Goal: Browse casually: Explore the website without a specific task or goal

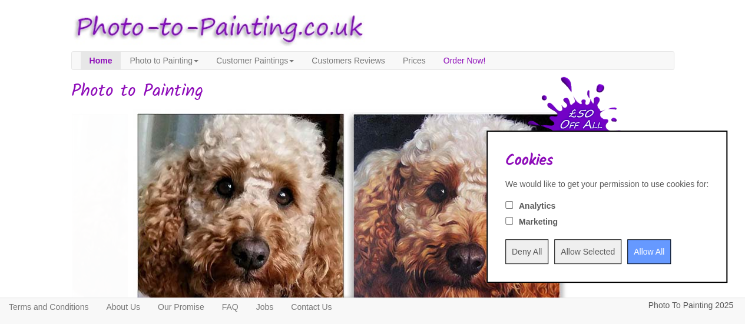
click at [627, 250] on input "Allow All" at bounding box center [649, 252] width 44 height 25
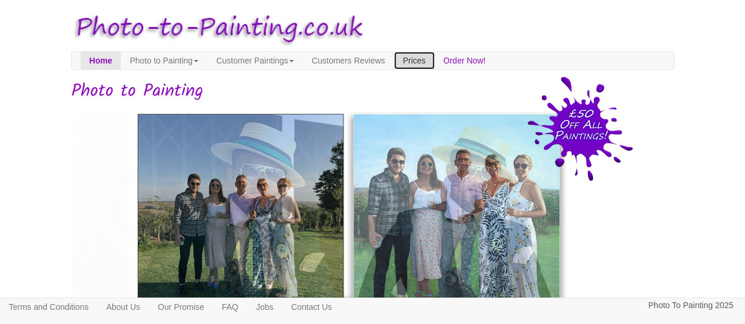
click at [435, 58] on link "Prices" at bounding box center [414, 61] width 41 height 18
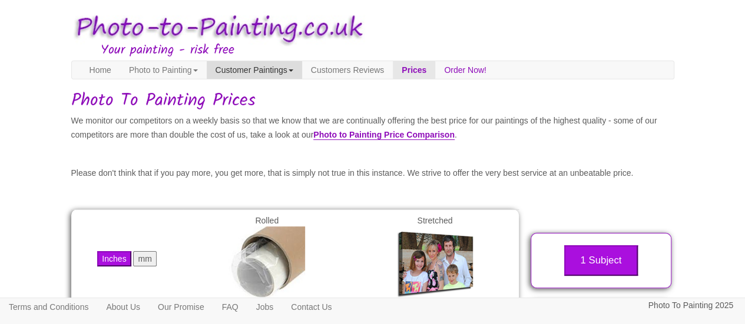
click at [276, 69] on link "Customer Paintings" at bounding box center [254, 70] width 95 height 18
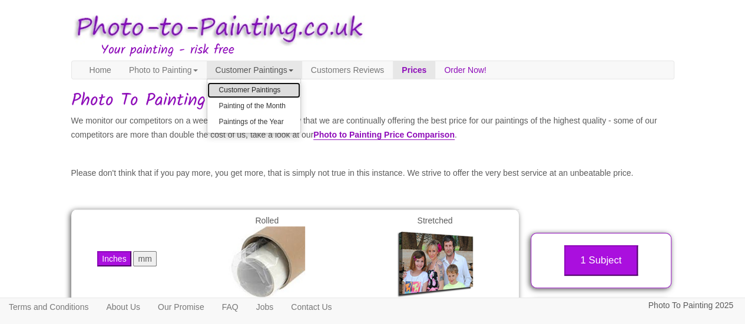
click at [270, 85] on link "Customer Paintings" at bounding box center [253, 90] width 93 height 16
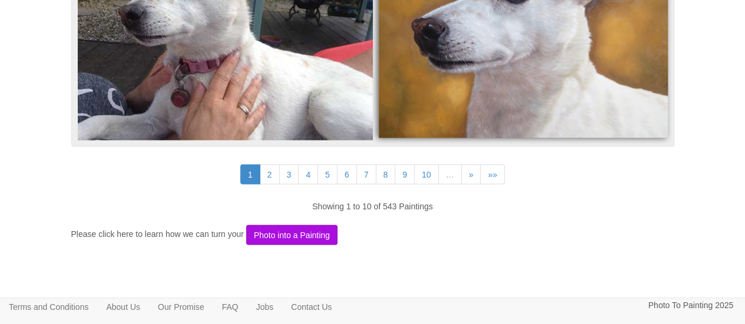
scroll to position [3225, 0]
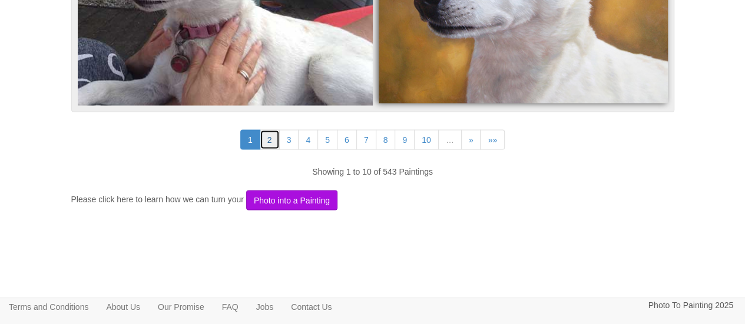
click at [269, 136] on link "2" at bounding box center [270, 140] width 20 height 20
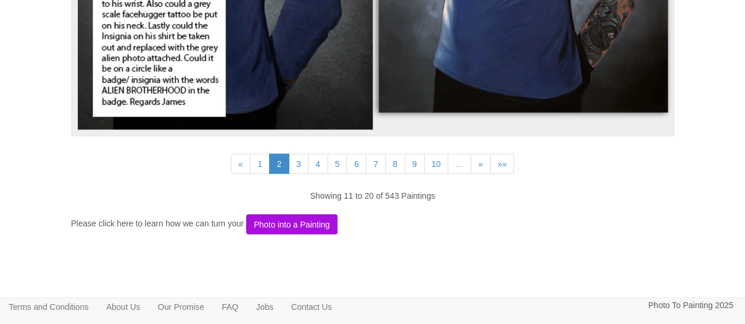
scroll to position [3214, 0]
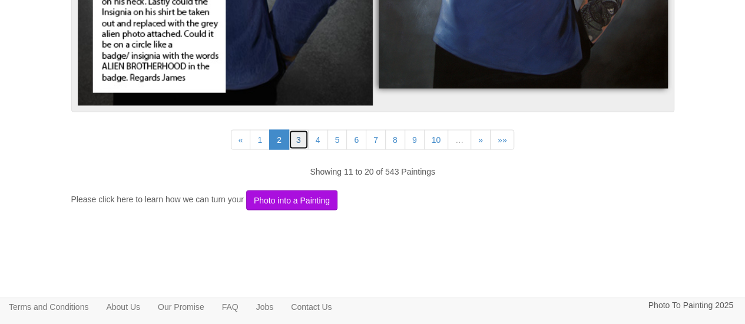
click at [297, 138] on link "3" at bounding box center [299, 140] width 20 height 20
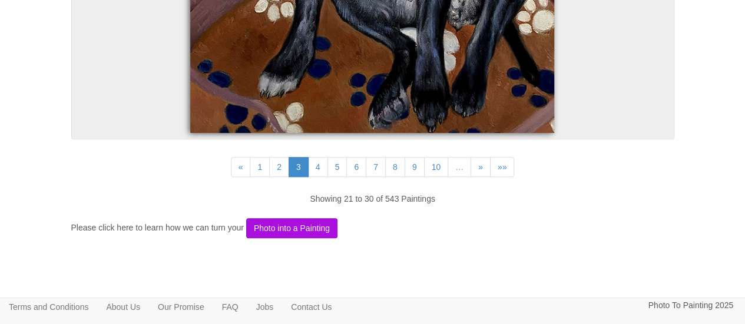
scroll to position [4724, 0]
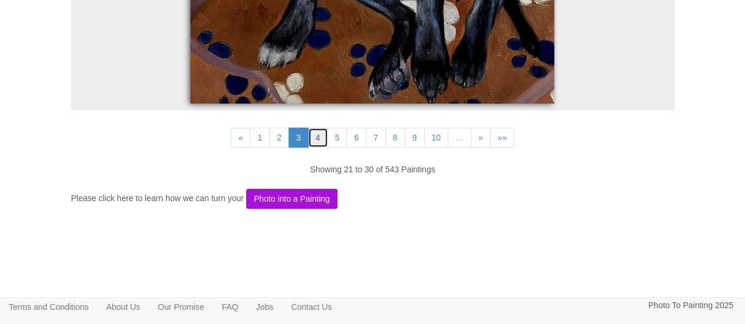
click at [316, 136] on link "4" at bounding box center [318, 138] width 20 height 20
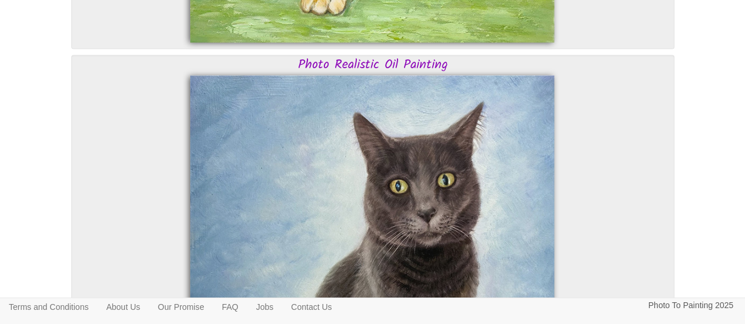
scroll to position [972, 0]
